Goal: Book appointment/travel/reservation

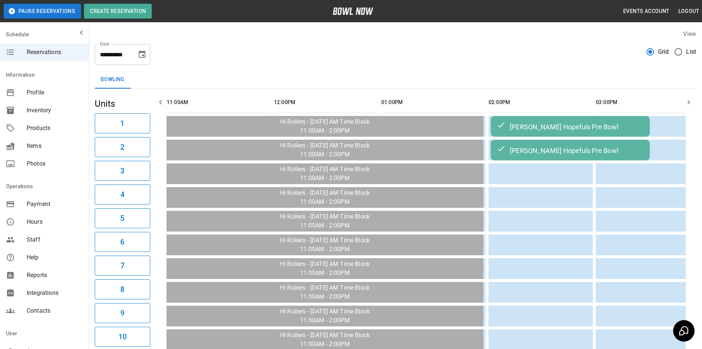
scroll to position [0, 537]
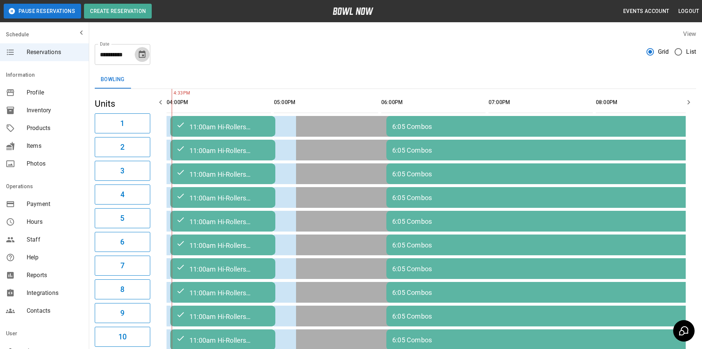
click at [146, 56] on icon "Choose date, selected date is Oct 8, 2025" at bounding box center [142, 53] width 7 height 7
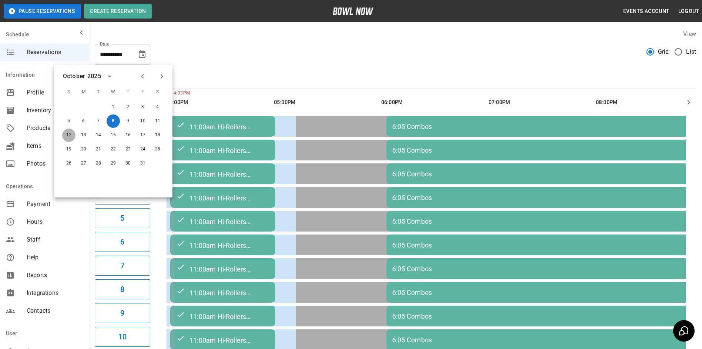
click at [67, 140] on button "12" at bounding box center [68, 134] width 13 height 13
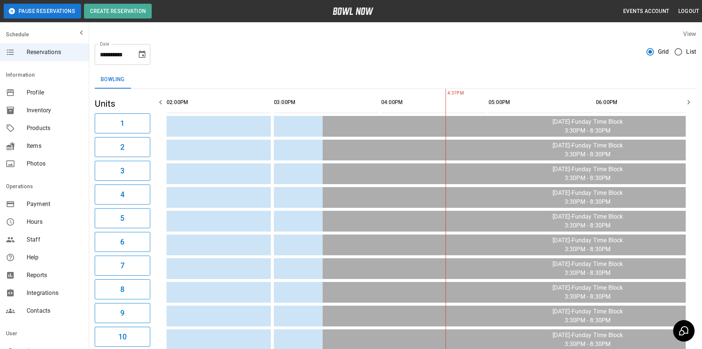
scroll to position [0, 752]
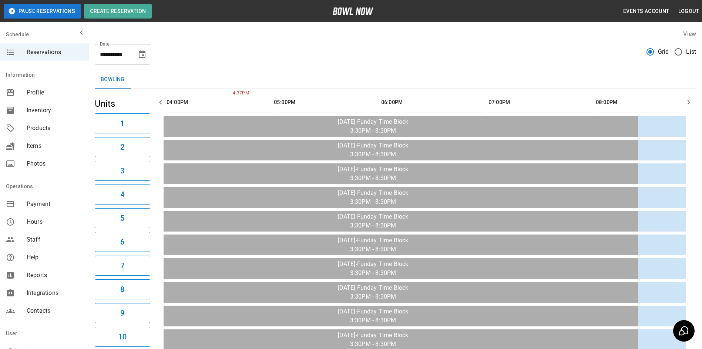
click at [700, 100] on div "**********" at bounding box center [396, 333] width 614 height 619
click at [686, 106] on button "button" at bounding box center [689, 102] width 15 height 15
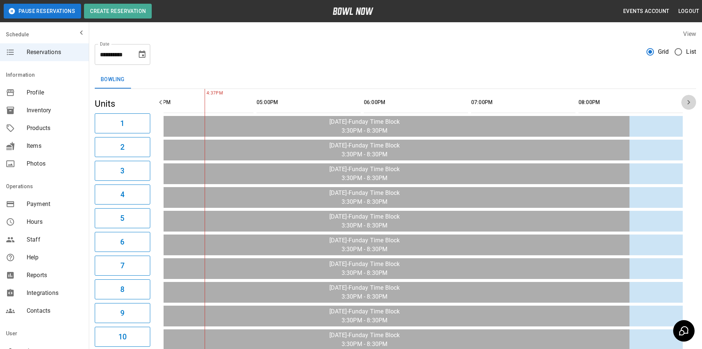
click at [687, 105] on icon "button" at bounding box center [689, 102] width 9 height 9
click at [155, 103] on button "button" at bounding box center [160, 102] width 15 height 15
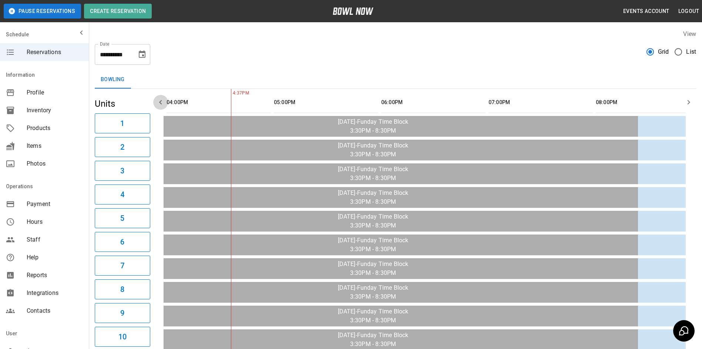
click at [155, 103] on button "button" at bounding box center [160, 102] width 15 height 15
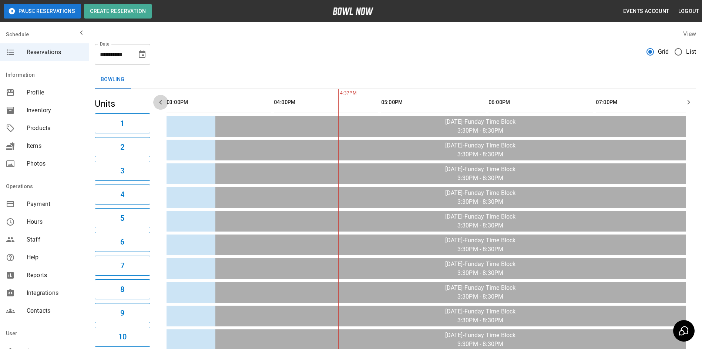
click at [155, 103] on button "button" at bounding box center [160, 102] width 15 height 15
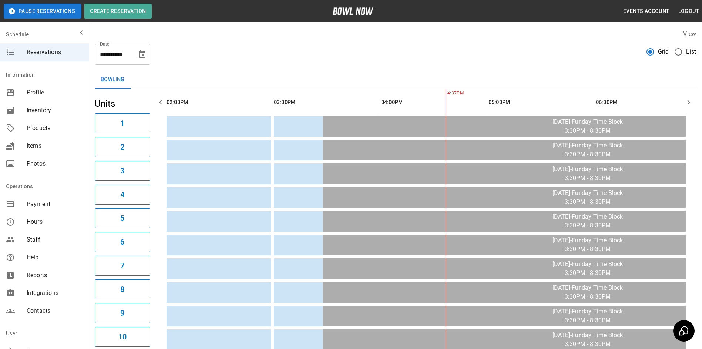
click at [155, 103] on button "button" at bounding box center [160, 102] width 15 height 15
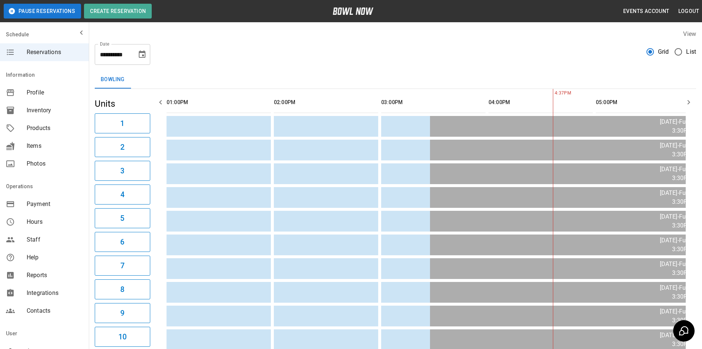
click at [155, 103] on button "button" at bounding box center [160, 102] width 15 height 15
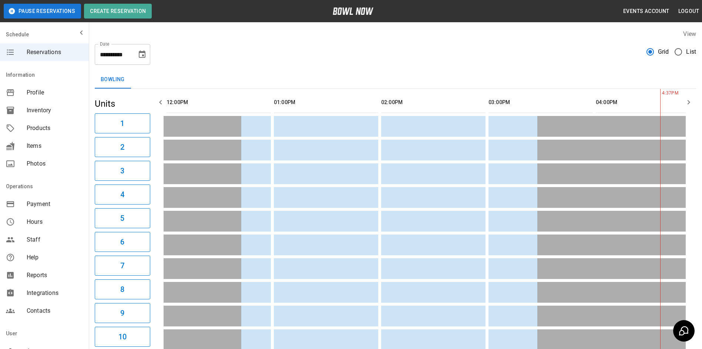
click at [143, 58] on icon "Choose date, selected date is Oct 12, 2025" at bounding box center [142, 54] width 9 height 9
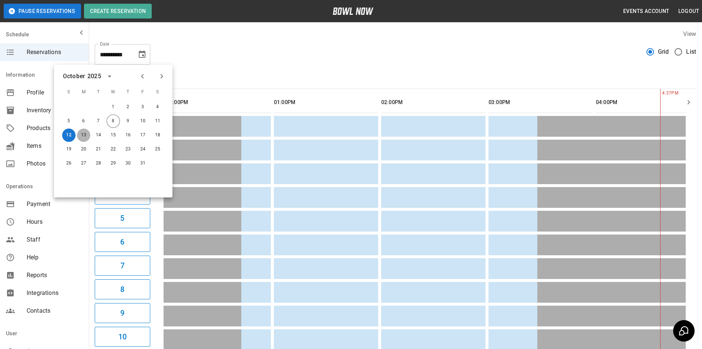
click at [81, 133] on button "13" at bounding box center [83, 134] width 13 height 13
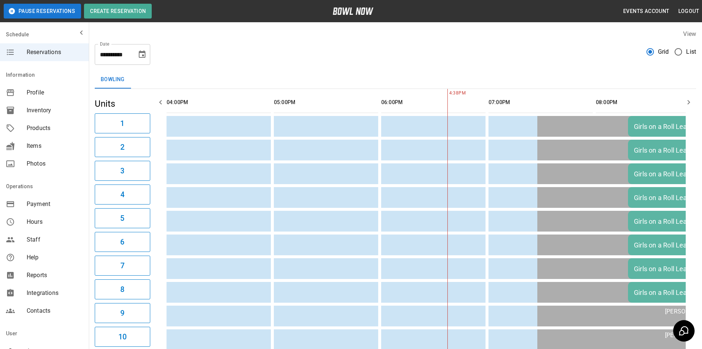
scroll to position [0, 537]
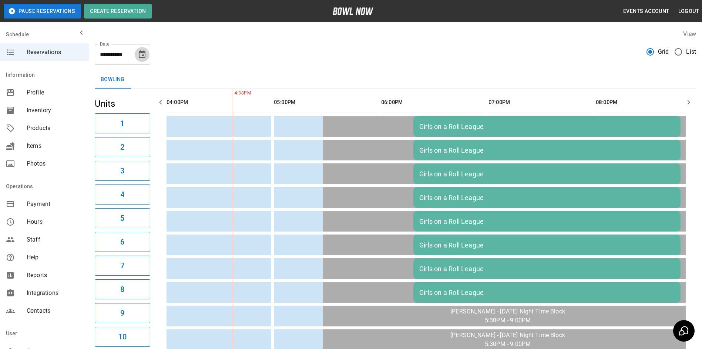
click at [145, 59] on icon "Choose date, selected date is Oct 13, 2025" at bounding box center [142, 54] width 9 height 9
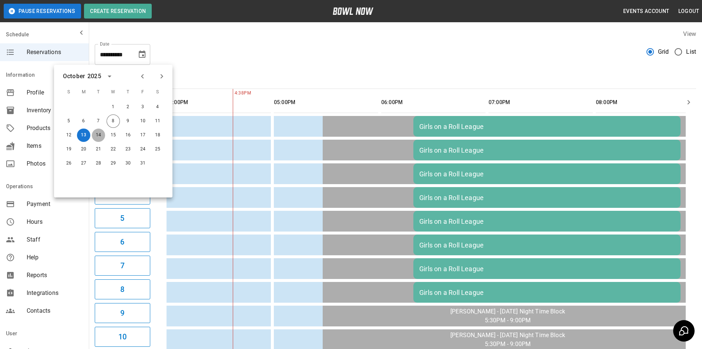
click at [104, 134] on button "14" at bounding box center [98, 134] width 13 height 13
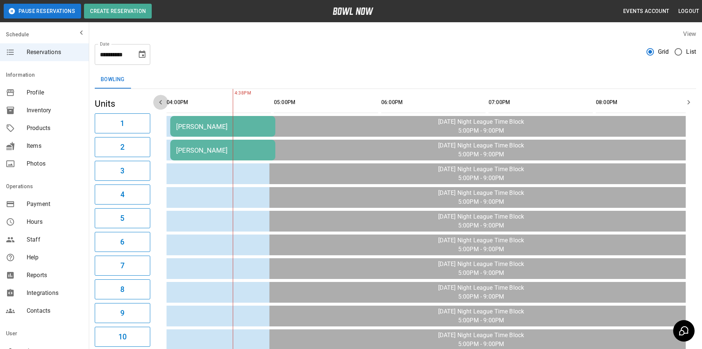
click at [155, 103] on button "button" at bounding box center [160, 102] width 15 height 15
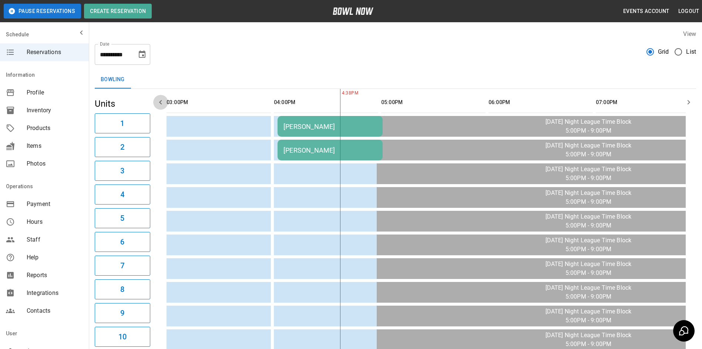
click at [155, 103] on button "button" at bounding box center [160, 102] width 15 height 15
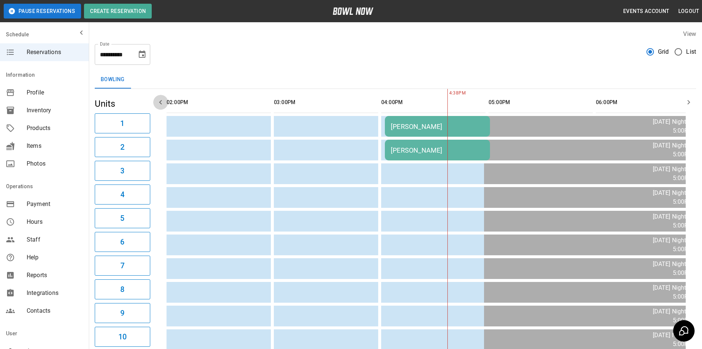
click at [155, 103] on button "button" at bounding box center [160, 102] width 15 height 15
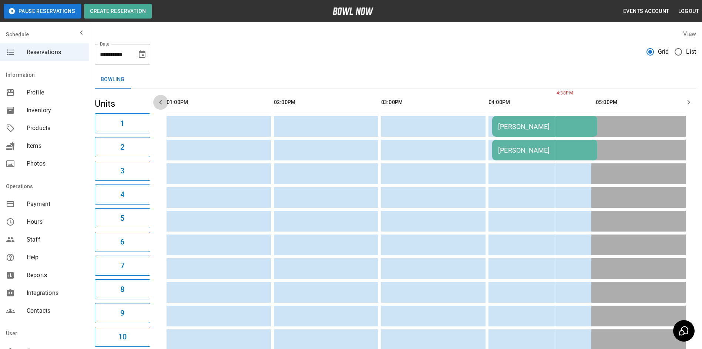
click at [156, 102] on button "button" at bounding box center [160, 102] width 15 height 15
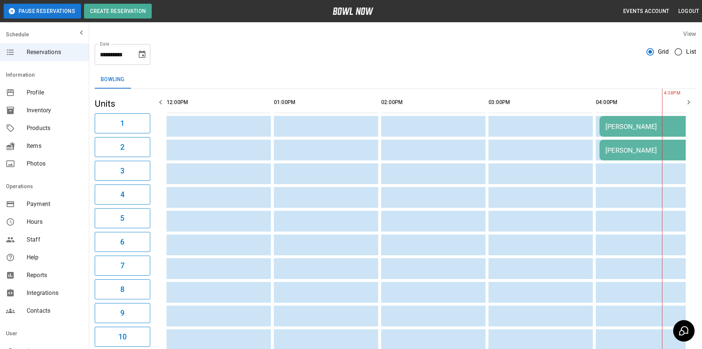
click at [157, 101] on icon "button" at bounding box center [160, 102] width 9 height 9
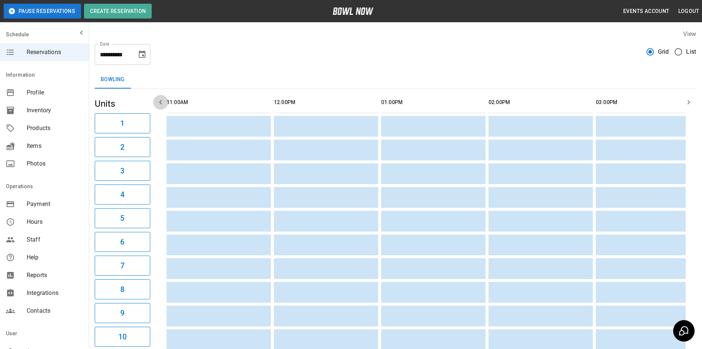
click at [157, 101] on icon "button" at bounding box center [160, 102] width 9 height 9
click at [140, 56] on icon "Choose date, selected date is Oct 14, 2025" at bounding box center [142, 54] width 9 height 9
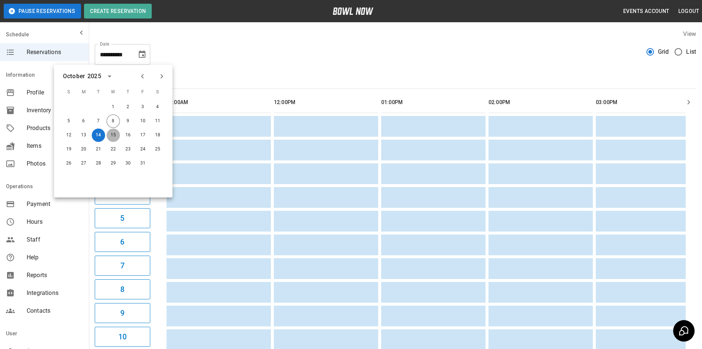
click at [114, 130] on button "15" at bounding box center [113, 134] width 13 height 13
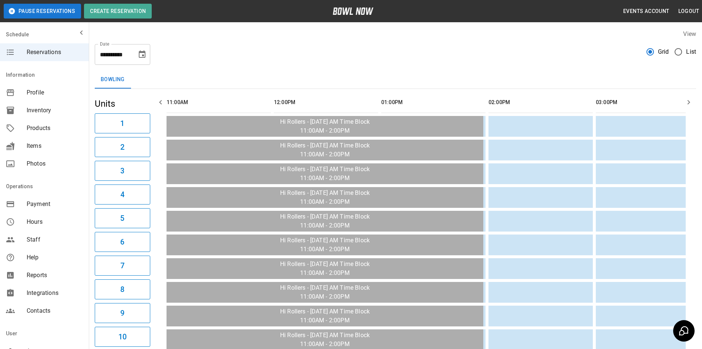
click at [137, 59] on button "Choose date, selected date is Oct 15, 2025" at bounding box center [142, 54] width 15 height 15
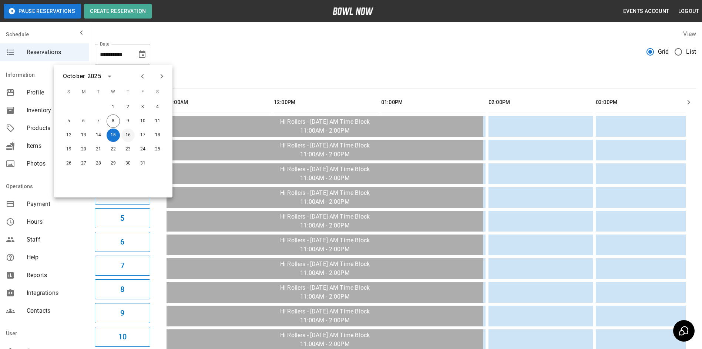
click at [131, 132] on button "16" at bounding box center [127, 134] width 13 height 13
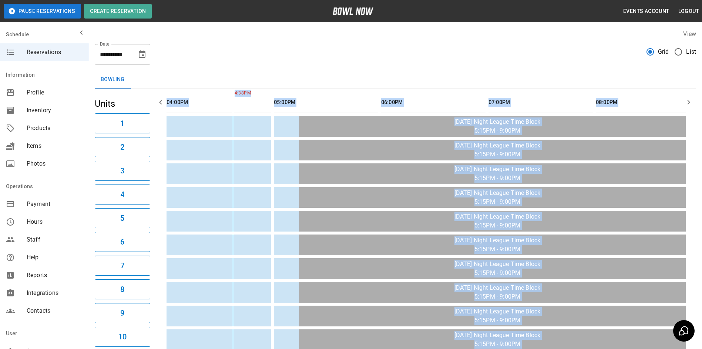
click at [163, 104] on icon "button" at bounding box center [160, 102] width 9 height 9
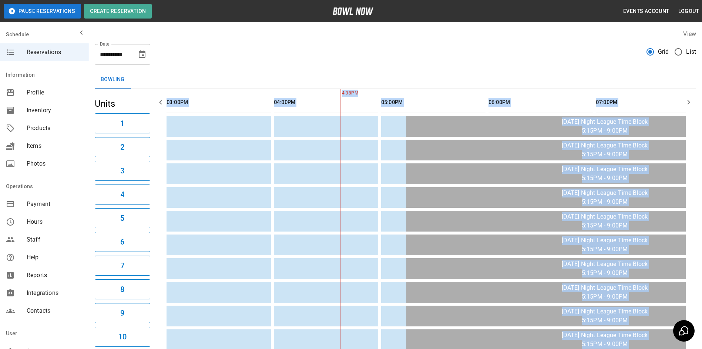
click at [163, 103] on icon "button" at bounding box center [160, 102] width 9 height 9
click at [163, 102] on icon "button" at bounding box center [160, 102] width 9 height 9
click at [146, 56] on icon "Choose date, selected date is Oct 16, 2025" at bounding box center [142, 54] width 9 height 9
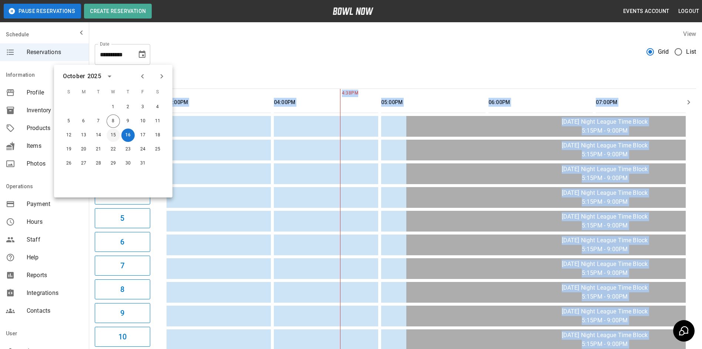
click at [117, 136] on button "15" at bounding box center [113, 134] width 13 height 13
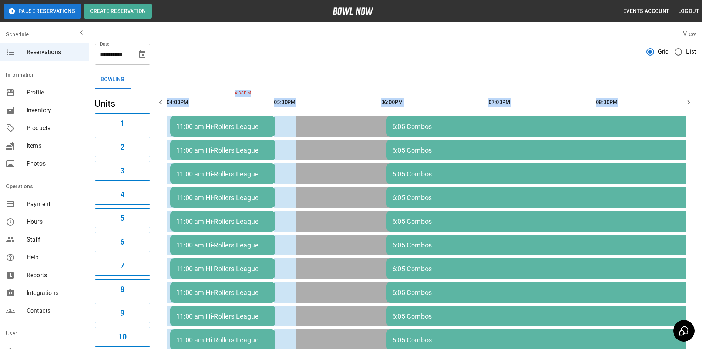
click at [161, 104] on icon "button" at bounding box center [160, 102] width 3 height 4
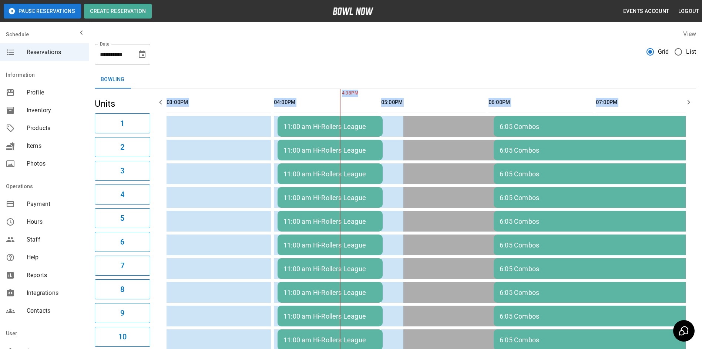
click at [161, 104] on icon "button" at bounding box center [160, 102] width 3 height 4
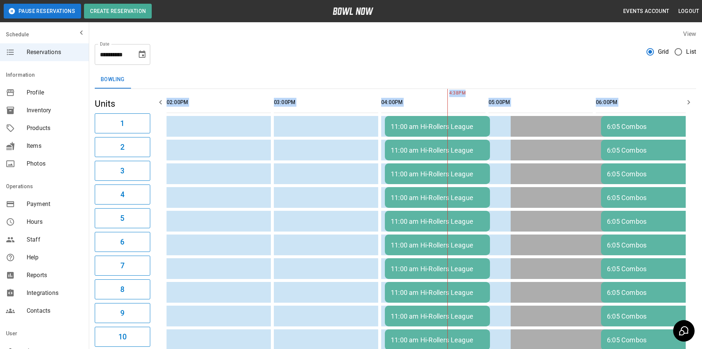
click at [161, 104] on icon "button" at bounding box center [160, 102] width 3 height 4
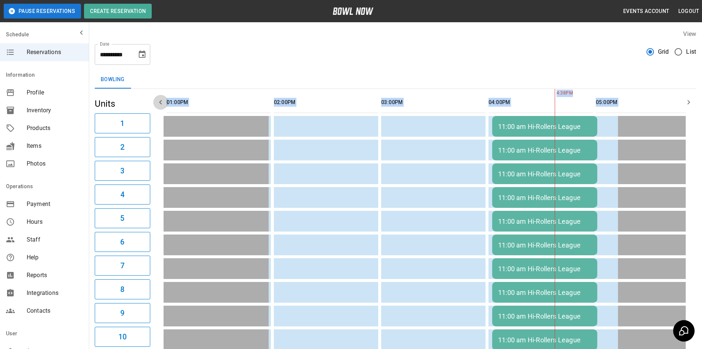
click at [161, 104] on icon "button" at bounding box center [160, 102] width 3 height 4
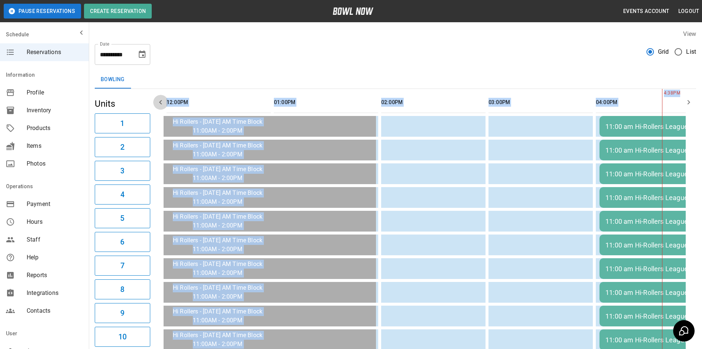
click at [161, 104] on icon "button" at bounding box center [160, 102] width 3 height 4
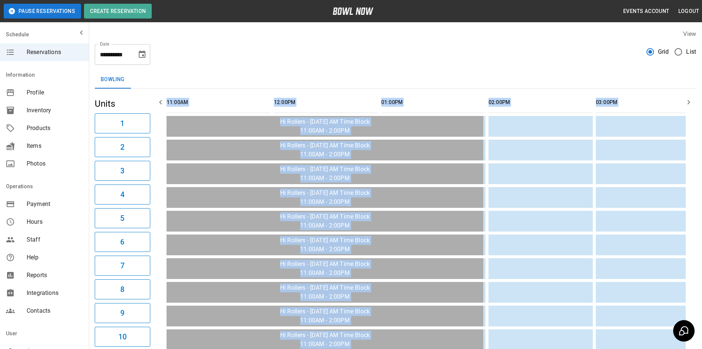
click at [161, 104] on icon "button" at bounding box center [160, 102] width 3 height 4
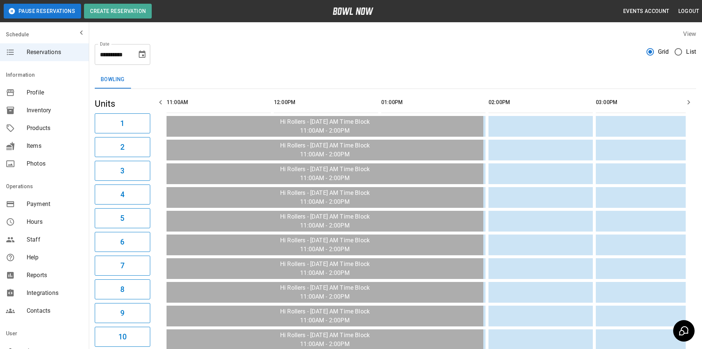
click at [487, 69] on div "**********" at bounding box center [396, 333] width 614 height 619
click at [688, 96] on button "button" at bounding box center [689, 102] width 15 height 15
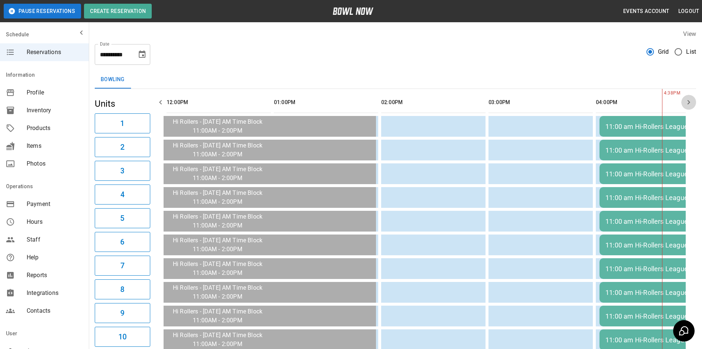
click at [688, 96] on button "button" at bounding box center [689, 102] width 15 height 15
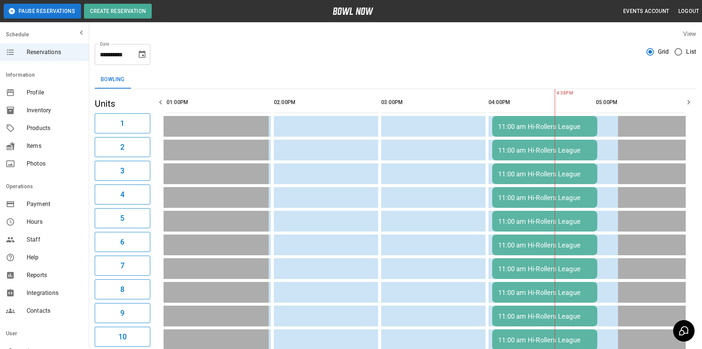
click at [163, 104] on icon "button" at bounding box center [160, 102] width 9 height 9
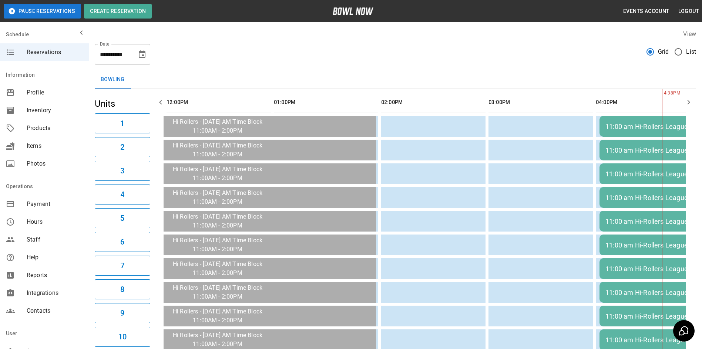
click at [163, 104] on icon "button" at bounding box center [160, 102] width 9 height 9
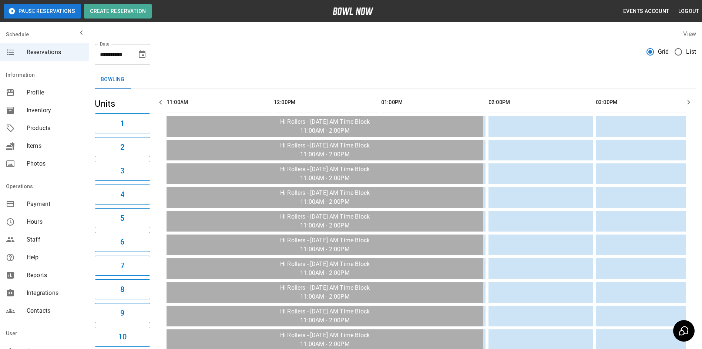
click at [163, 104] on icon "button" at bounding box center [160, 102] width 9 height 9
click at [146, 60] on button "Choose date, selected date is Oct 15, 2025" at bounding box center [142, 54] width 15 height 15
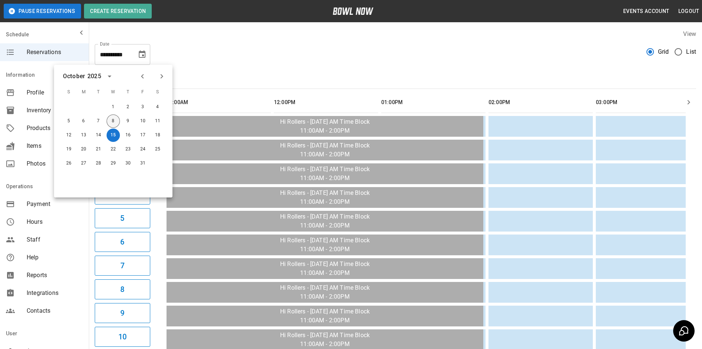
click at [116, 121] on button "8" at bounding box center [113, 120] width 13 height 13
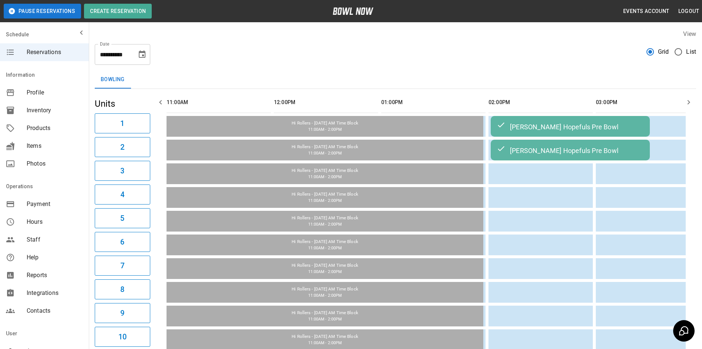
type input "**********"
click at [692, 104] on icon "button" at bounding box center [689, 102] width 9 height 9
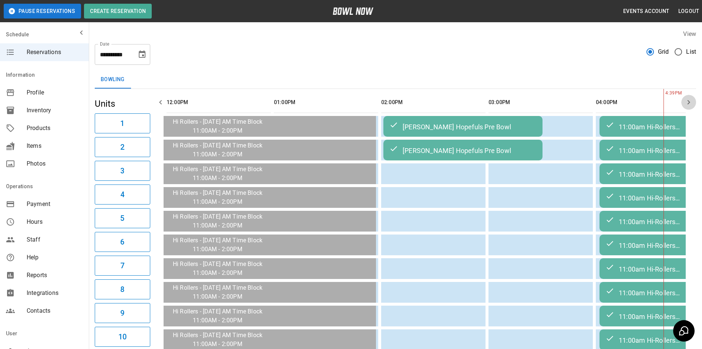
click at [692, 104] on icon "button" at bounding box center [689, 102] width 9 height 9
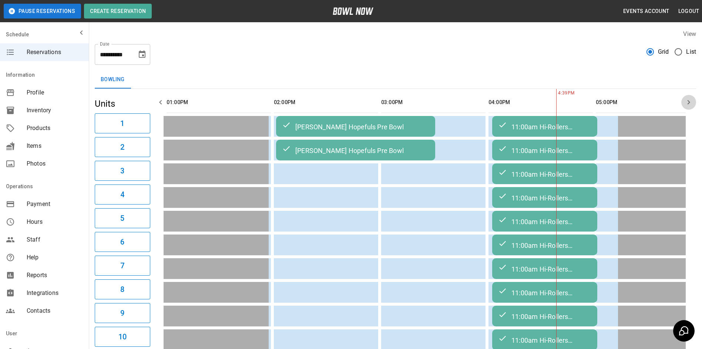
click at [692, 104] on icon "button" at bounding box center [689, 102] width 9 height 9
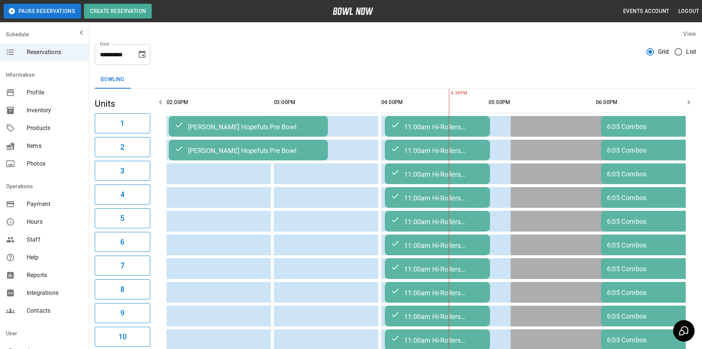
click at [692, 104] on icon "button" at bounding box center [689, 102] width 9 height 9
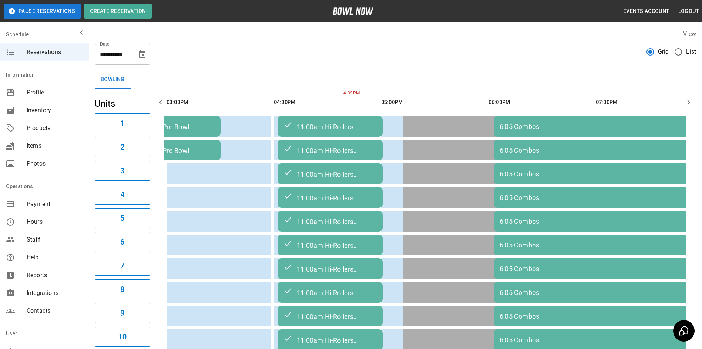
click at [692, 102] on icon "button" at bounding box center [689, 102] width 9 height 9
